Goal: Information Seeking & Learning: Learn about a topic

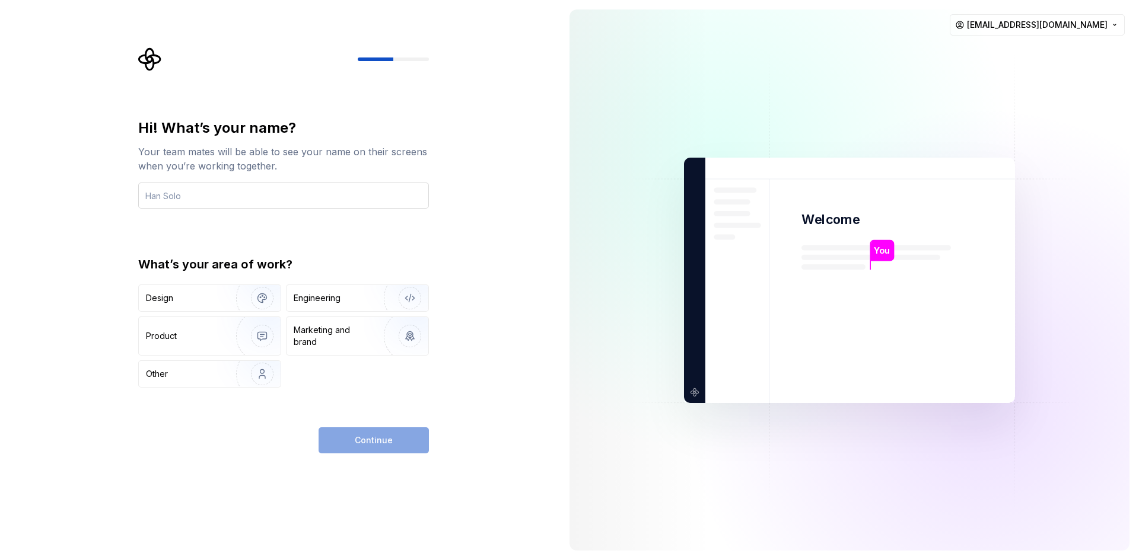
click at [250, 199] on input "text" at bounding box center [283, 196] width 291 height 26
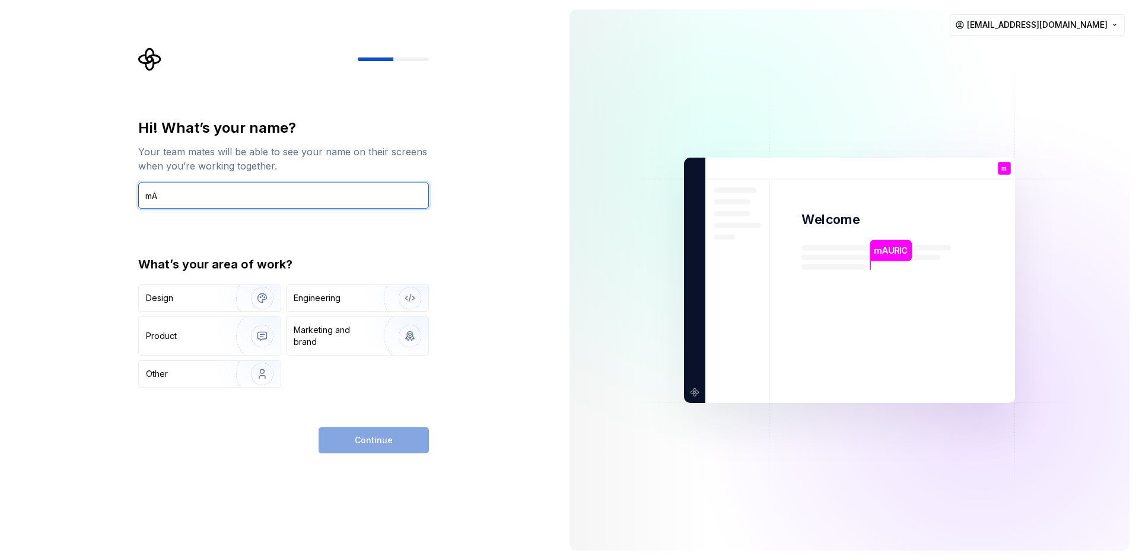
type input "m"
type input "[PERSON_NAME]"
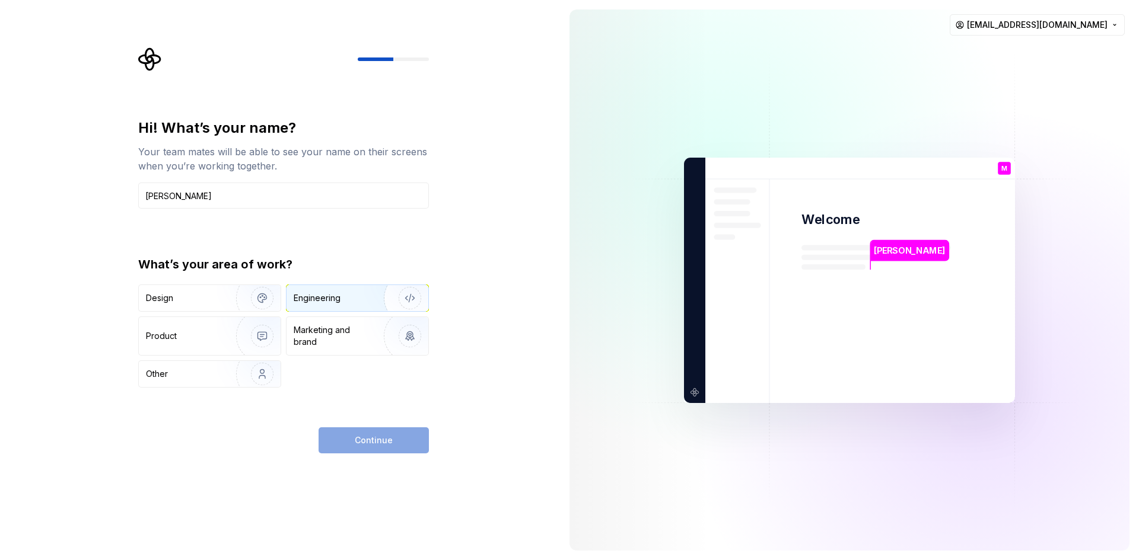
click at [341, 301] on div "Engineering" at bounding box center [341, 298] width 94 height 12
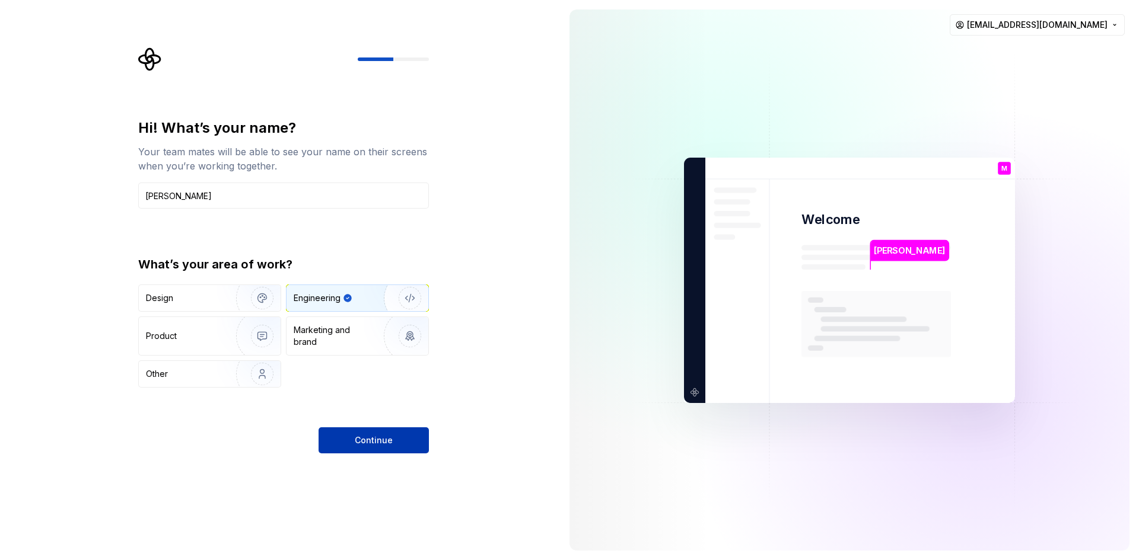
click at [387, 434] on button "Continue" at bounding box center [373, 441] width 110 height 26
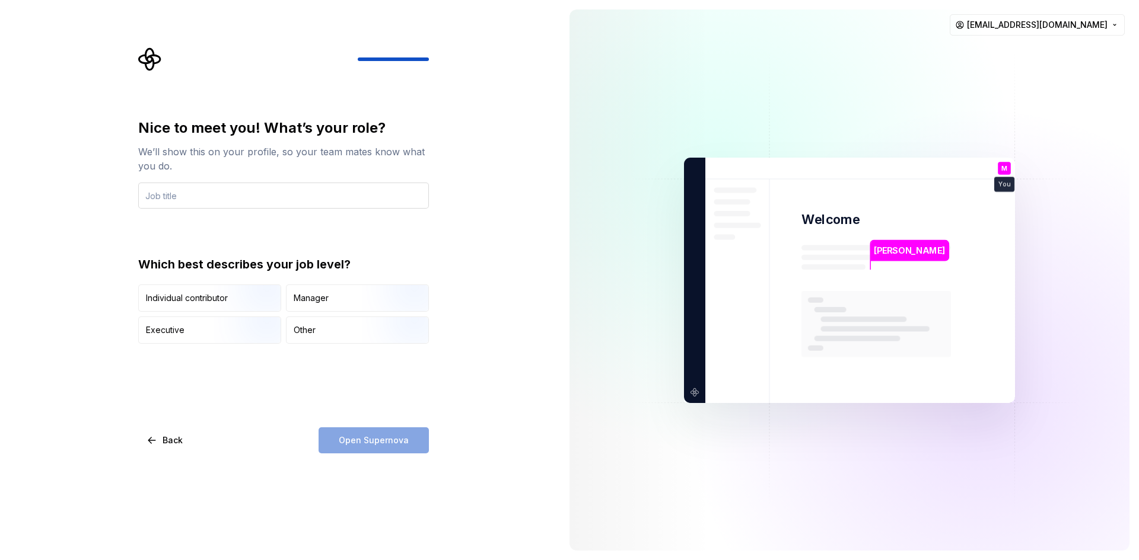
click at [241, 197] on input "text" at bounding box center [283, 196] width 291 height 26
type input "PW"
click at [334, 334] on div "Other" at bounding box center [357, 330] width 142 height 26
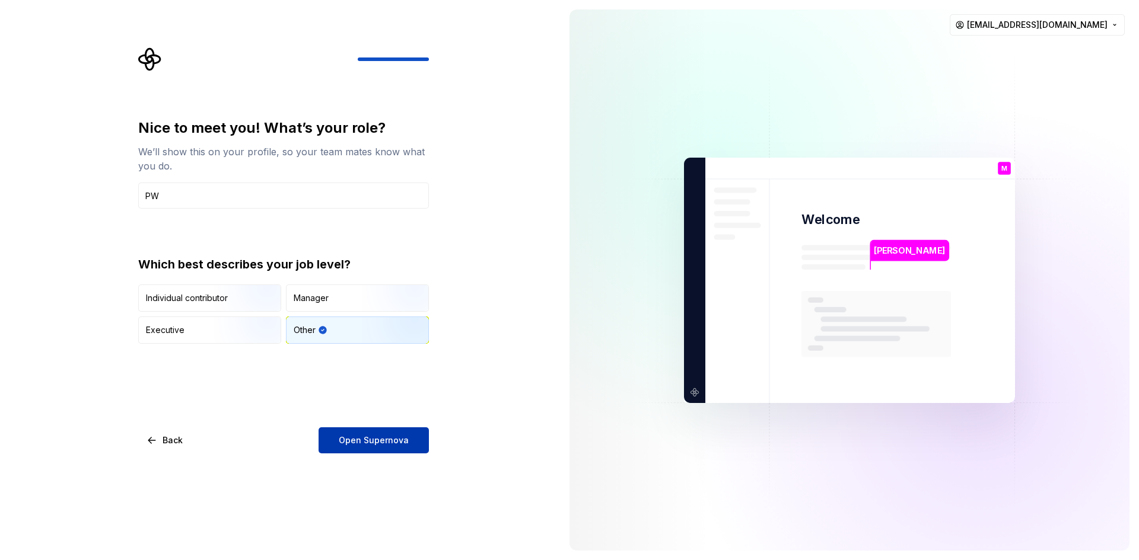
click at [366, 435] on span "Open Supernova" at bounding box center [374, 441] width 70 height 12
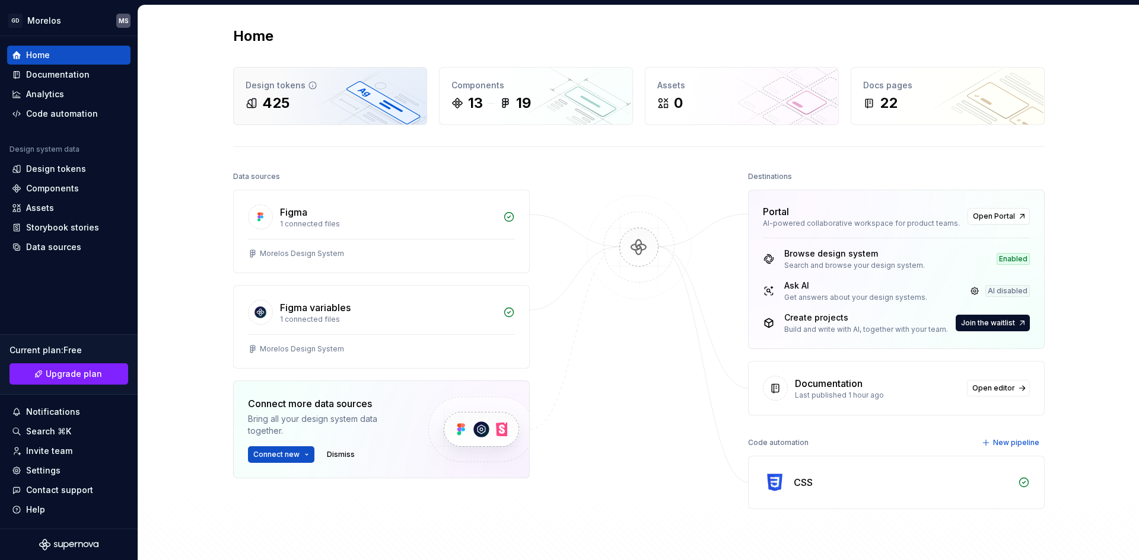
click at [322, 111] on div "425" at bounding box center [330, 103] width 169 height 19
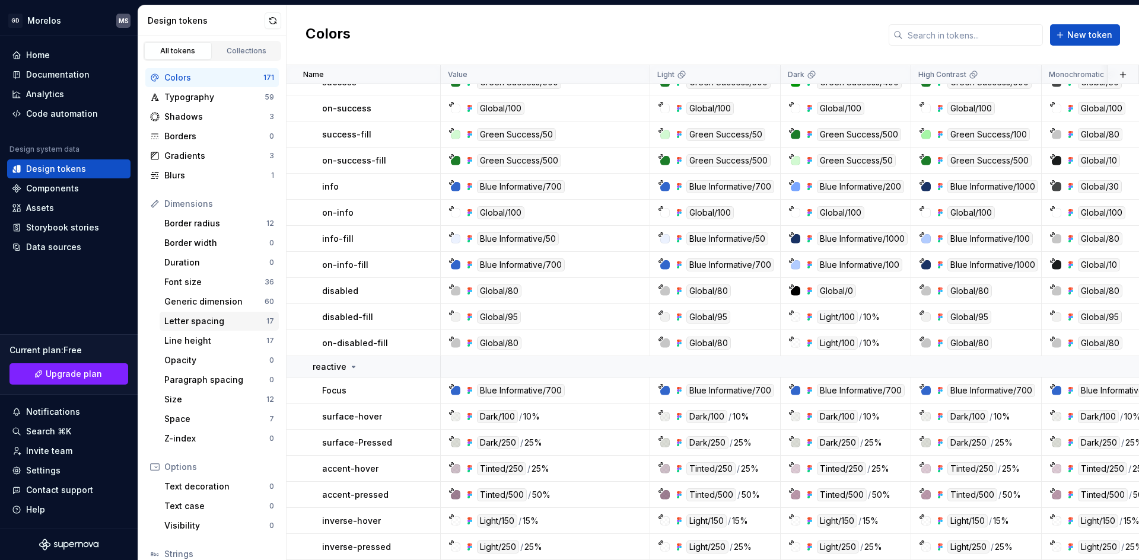
scroll to position [89, 0]
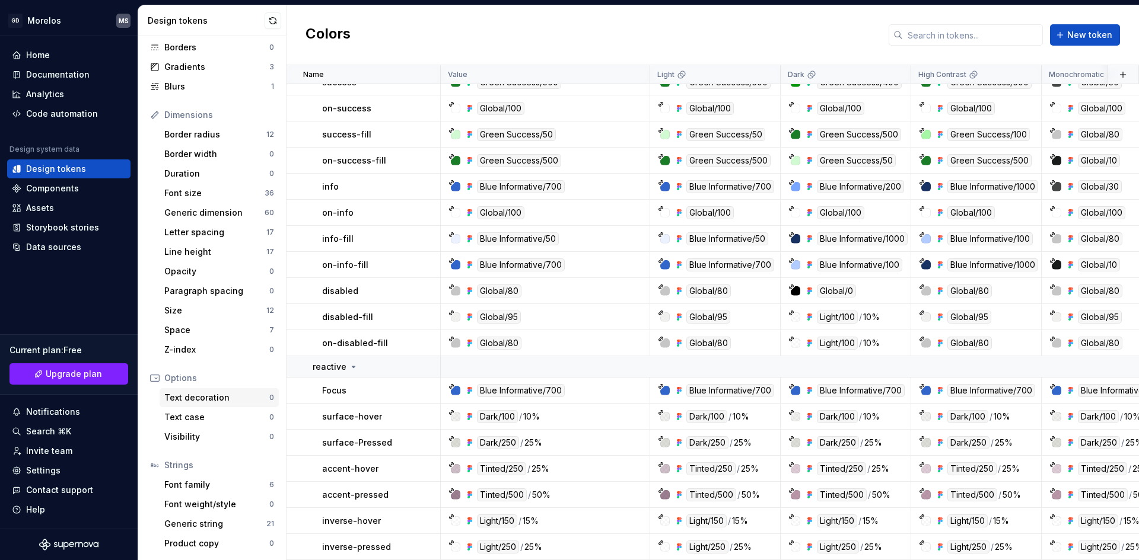
click at [218, 396] on div "Text decoration" at bounding box center [216, 398] width 105 height 12
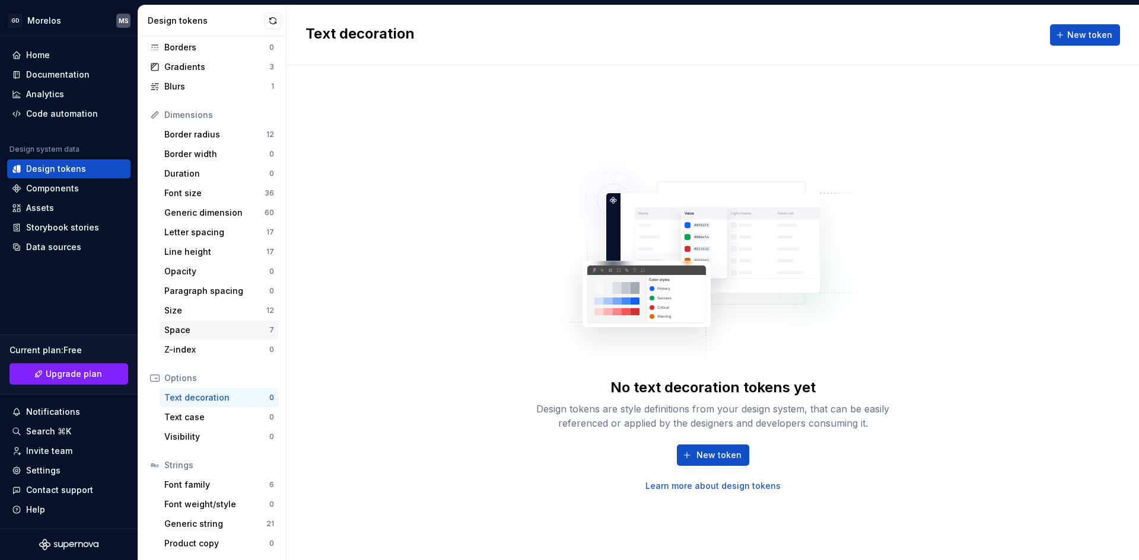
click at [219, 326] on div "Space" at bounding box center [216, 330] width 105 height 12
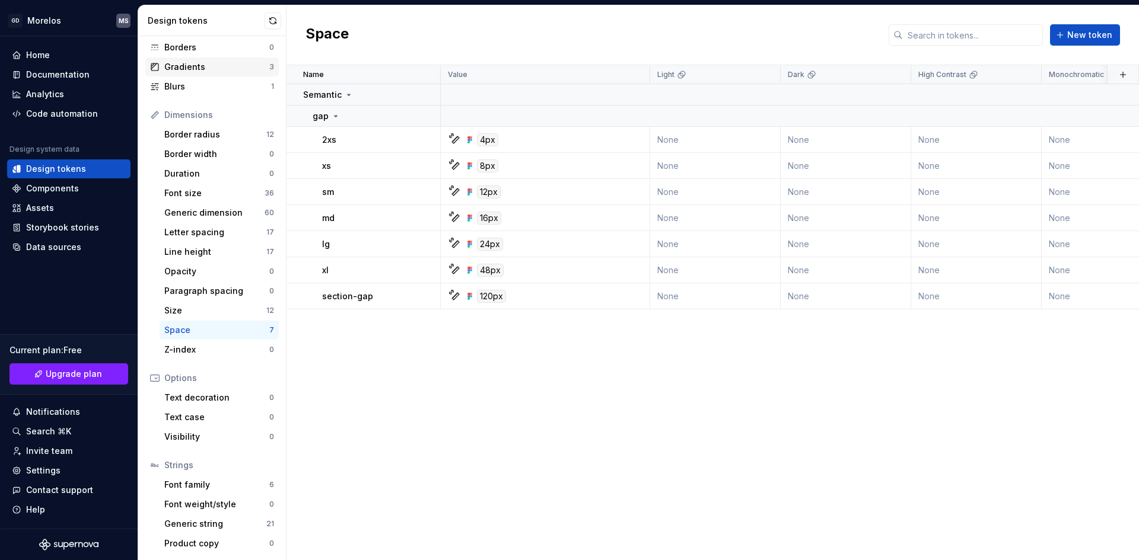
click at [205, 70] on div "Gradients" at bounding box center [216, 67] width 105 height 12
